Goal: Information Seeking & Learning: Learn about a topic

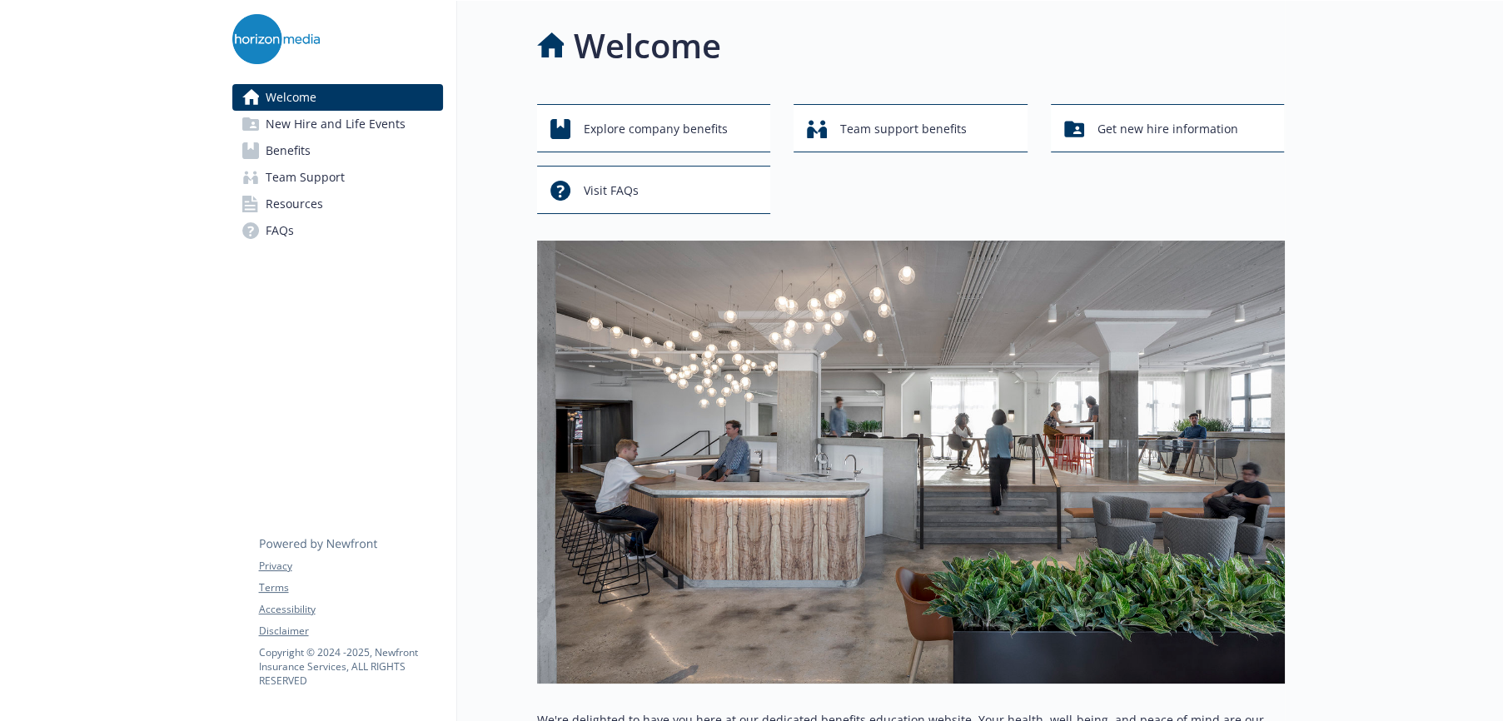
click at [288, 148] on span "Benefits" at bounding box center [288, 150] width 45 height 27
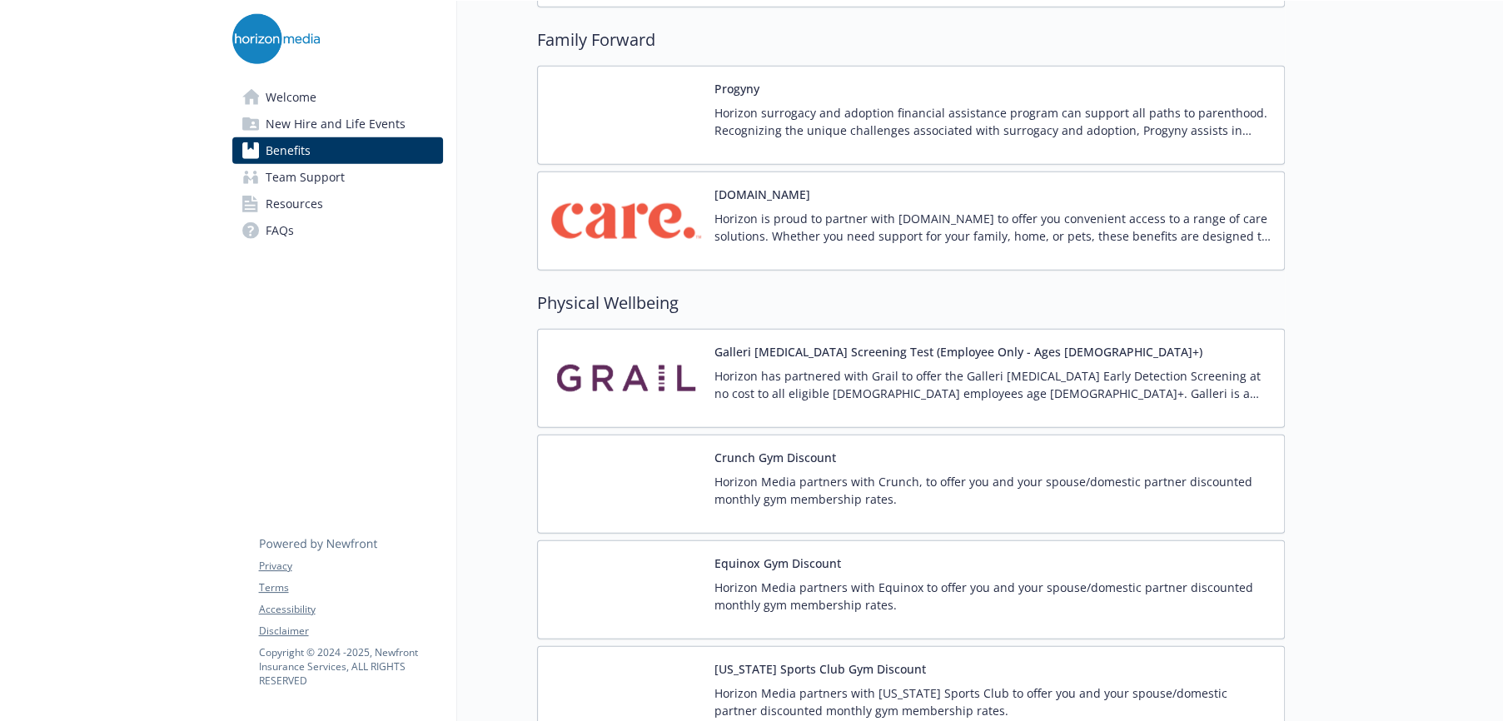
scroll to position [3498, 0]
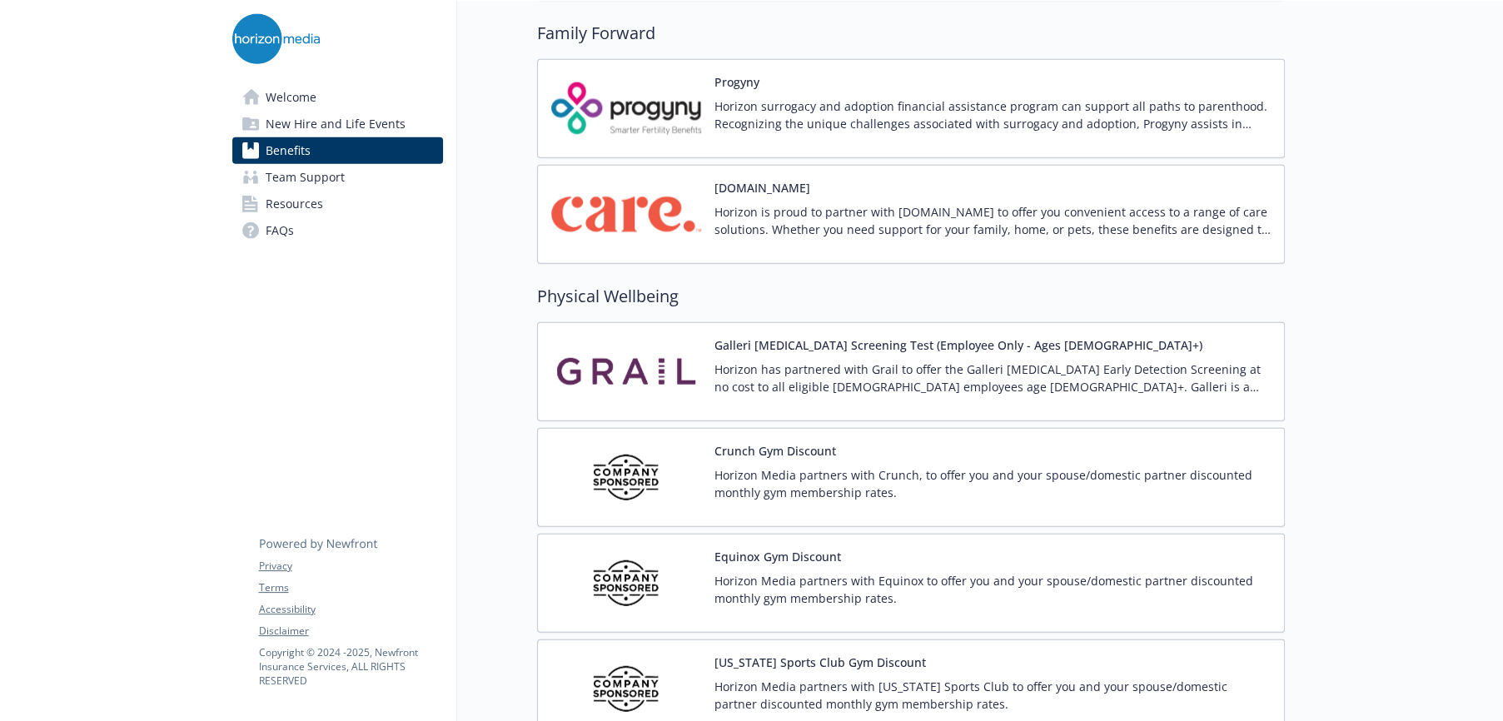
click at [961, 351] on div "Galleri [MEDICAL_DATA] Screening Test (Employee Only - Ages [DEMOGRAPHIC_DATA]+)" at bounding box center [993, 371] width 556 height 71
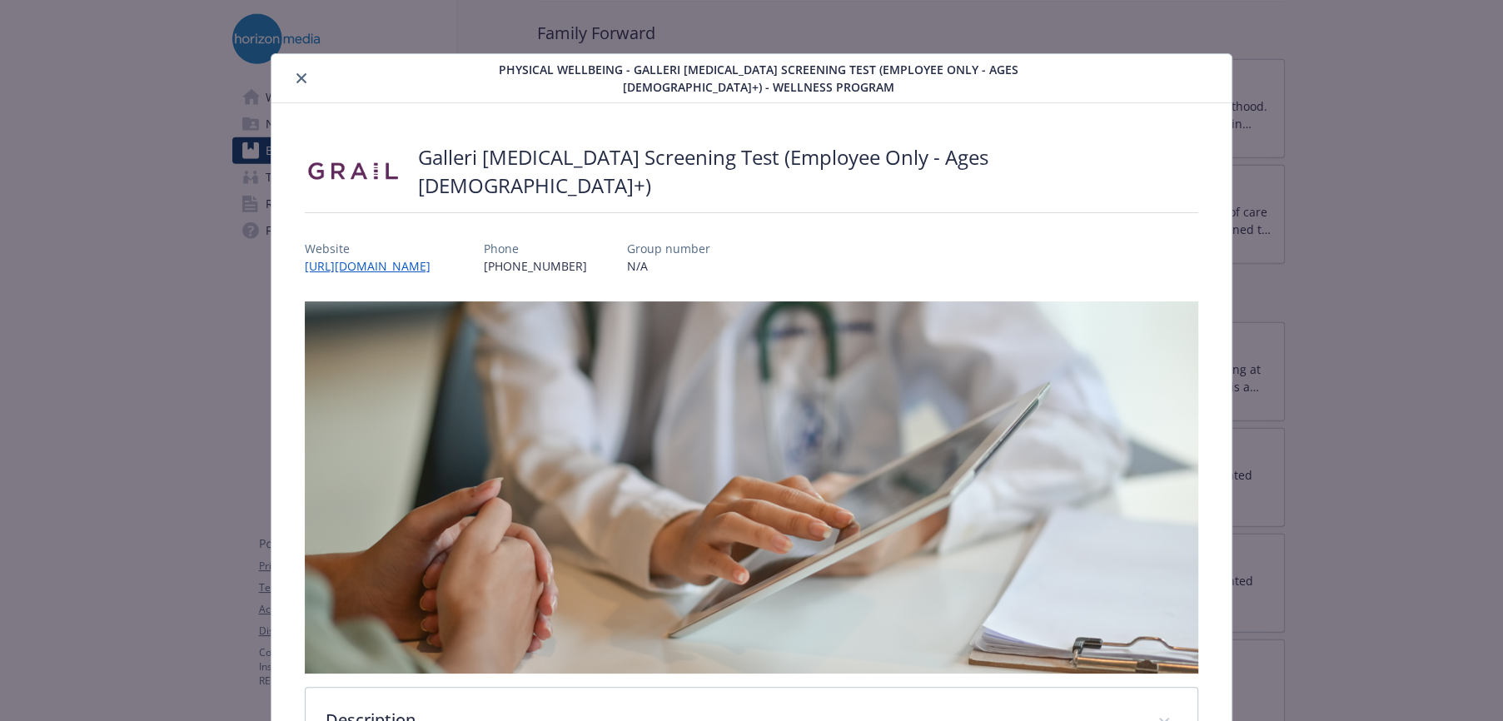
scroll to position [50, 0]
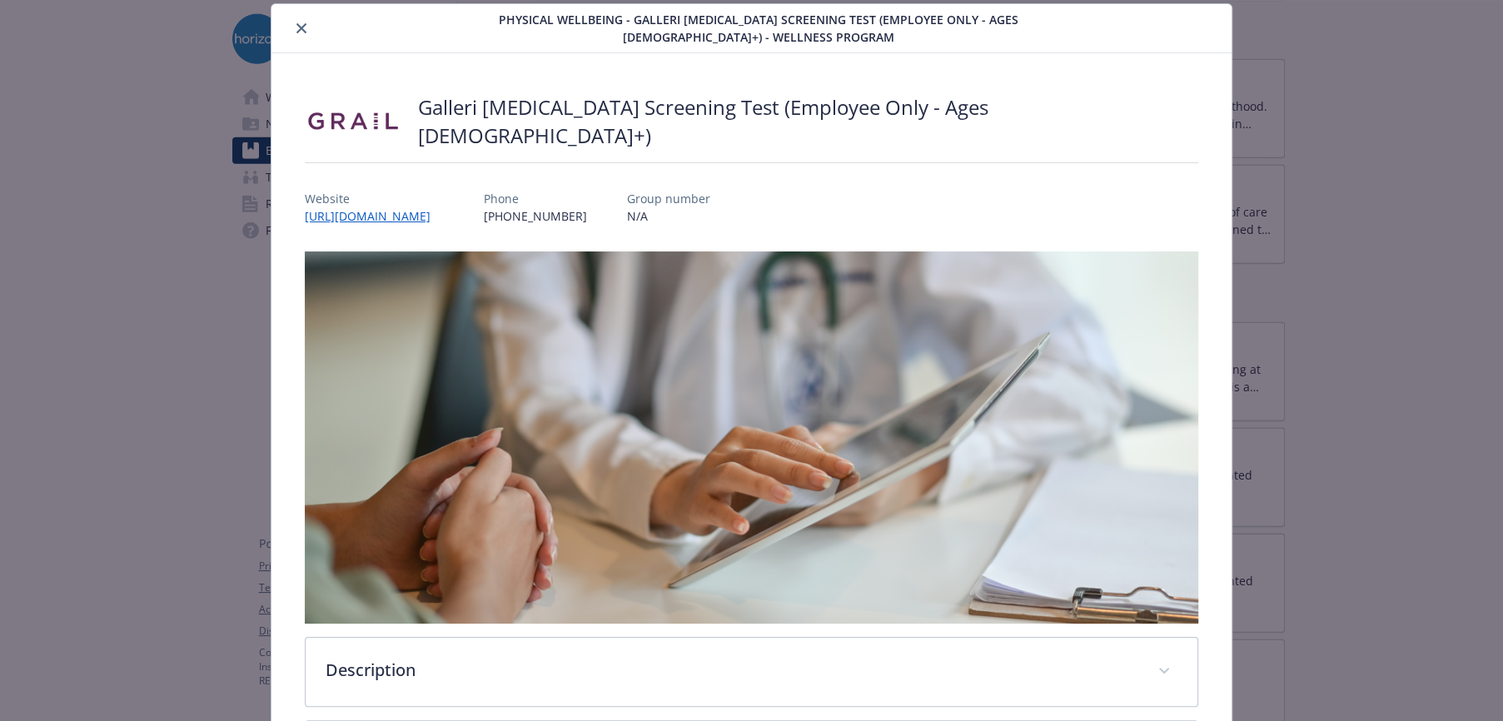
click at [444, 218] on div "Website [URL][DOMAIN_NAME]" at bounding box center [374, 207] width 139 height 35
click at [447, 207] on link "[URL][DOMAIN_NAME]" at bounding box center [376, 216] width 142 height 19
